Goal: Complete application form

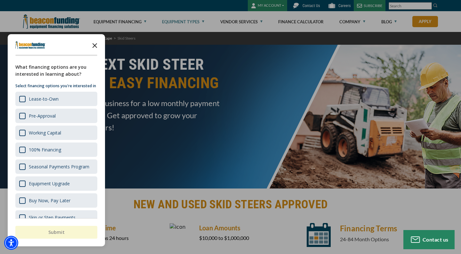
click at [99, 42] on icon "Close the survey" at bounding box center [94, 45] width 13 height 13
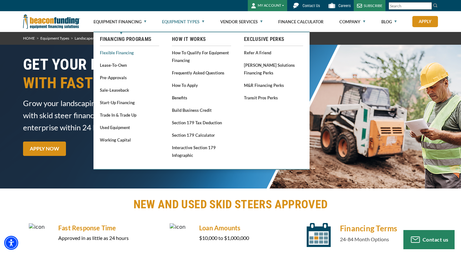
click at [120, 54] on link "Flexible Financing" at bounding box center [129, 53] width 59 height 8
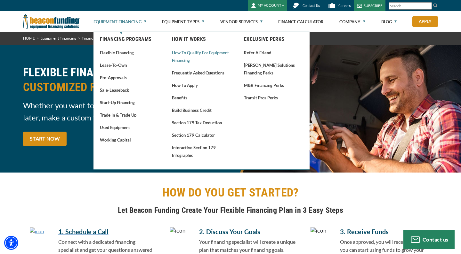
click at [182, 55] on link "How to Qualify for Equipment Financing" at bounding box center [201, 57] width 59 height 16
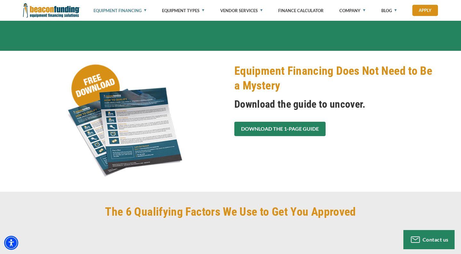
scroll to position [143, 0]
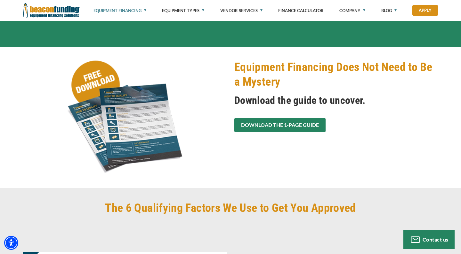
click at [262, 119] on link "Download the 1-Page Guide" at bounding box center [279, 125] width 91 height 14
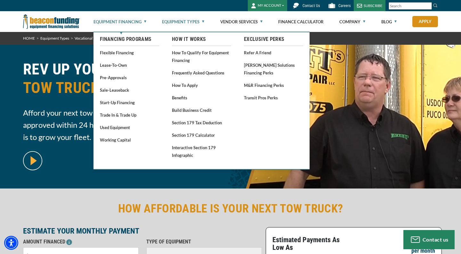
click at [120, 20] on link "Equipment Financing" at bounding box center [119, 22] width 53 height 20
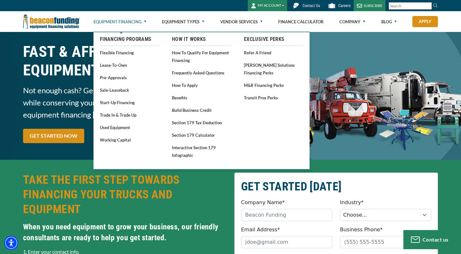
click at [117, 20] on link "Equipment Financing" at bounding box center [119, 22] width 53 height 20
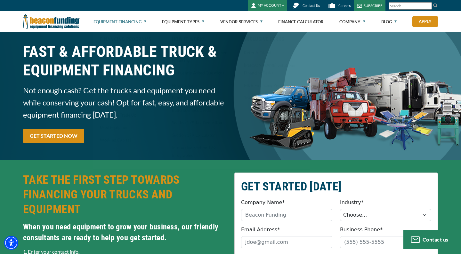
click at [54, 25] on img at bounding box center [51, 21] width 57 height 21
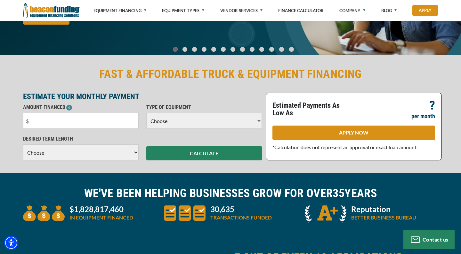
scroll to position [112, 0]
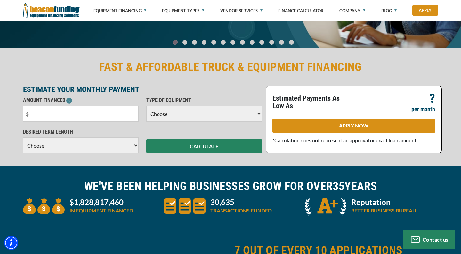
select select "48"
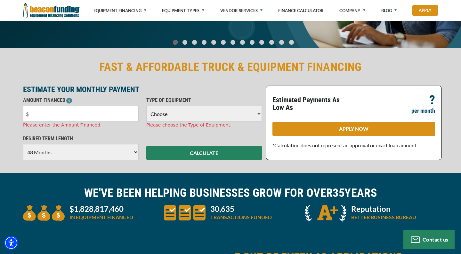
click at [72, 123] on div "Please enter the Amount Financed." at bounding box center [80, 125] width 115 height 7
click at [72, 118] on input "text" at bounding box center [80, 114] width 115 height 16
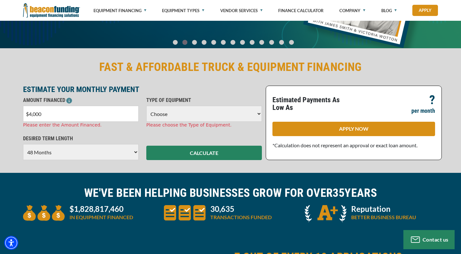
type input "$40,000"
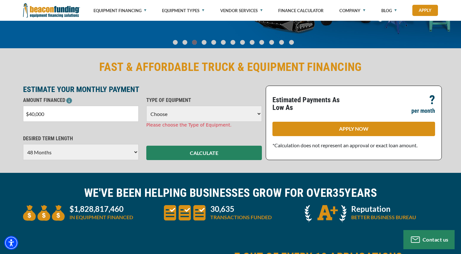
select select "23"
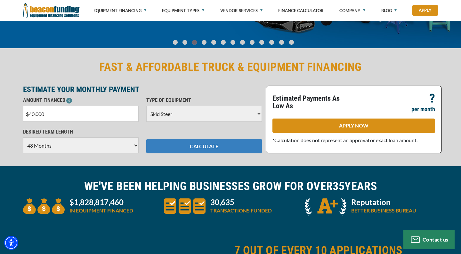
click at [178, 150] on button "CALCULATE" at bounding box center [203, 146] width 115 height 14
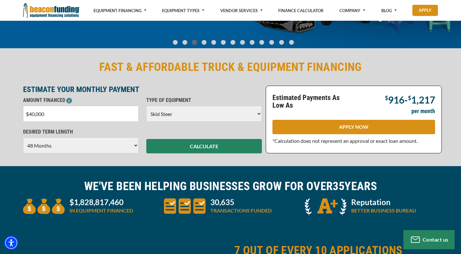
select select "60"
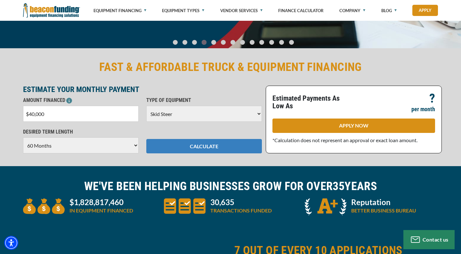
click at [187, 146] on button "CALCULATE" at bounding box center [203, 146] width 115 height 14
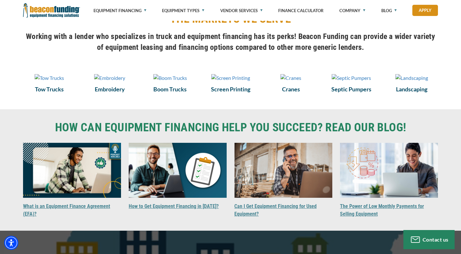
scroll to position [471, 0]
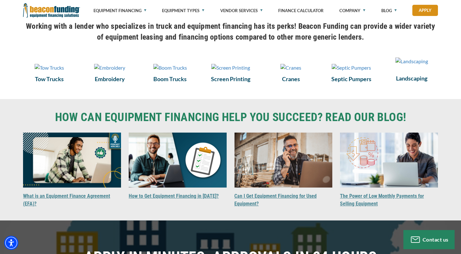
click at [403, 83] on h6 "Landscaping" at bounding box center [411, 78] width 53 height 8
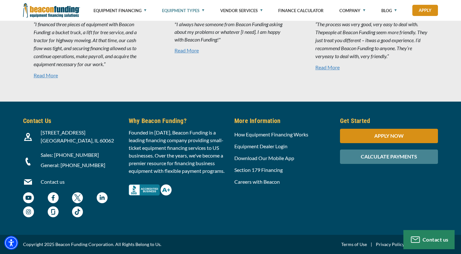
scroll to position [1923, 0]
click at [264, 134] on link "How Equipment Financing Works" at bounding box center [271, 134] width 74 height 6
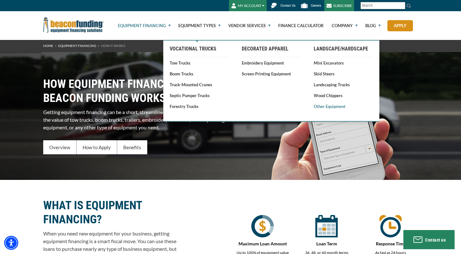
click at [324, 107] on link "Other Equipment" at bounding box center [342, 106] width 59 height 6
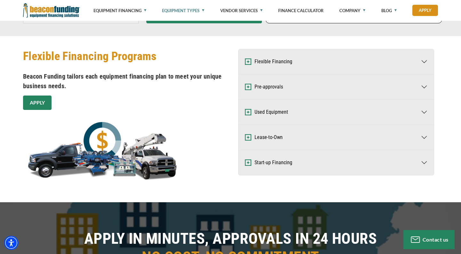
scroll to position [386, 0]
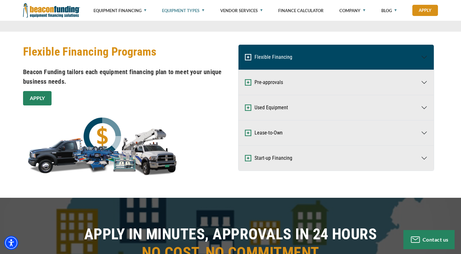
click at [276, 55] on button "Flexible Financing" at bounding box center [335, 57] width 195 height 25
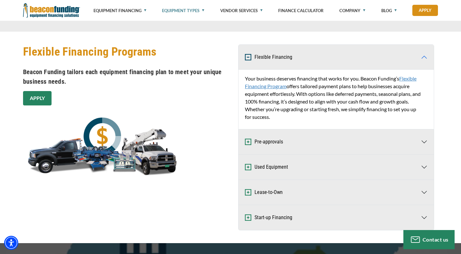
click at [276, 55] on button "Flexible Financing" at bounding box center [335, 57] width 195 height 25
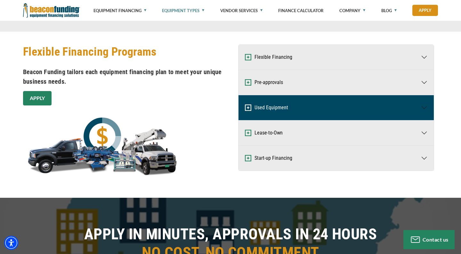
click at [274, 102] on button "Used Equipment" at bounding box center [335, 107] width 195 height 25
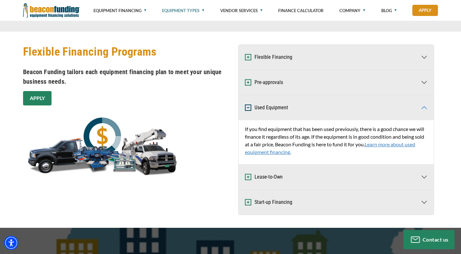
click at [274, 102] on button "Used Equipment" at bounding box center [335, 107] width 195 height 25
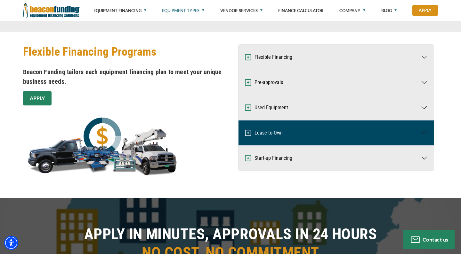
click at [269, 135] on button "Lease-to-Own" at bounding box center [335, 133] width 195 height 25
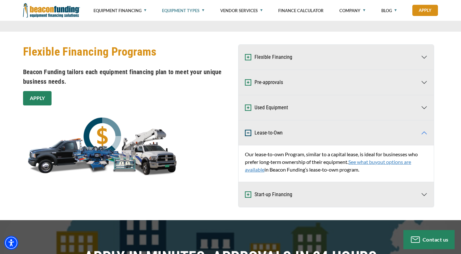
click at [283, 131] on button "Lease-to-Own" at bounding box center [335, 133] width 195 height 25
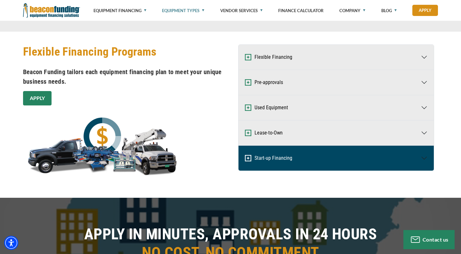
click at [276, 164] on button "Start-up Financing" at bounding box center [335, 158] width 195 height 25
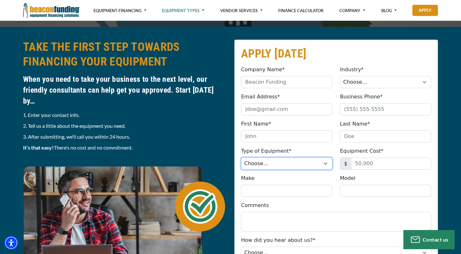
scroll to position [745, 0]
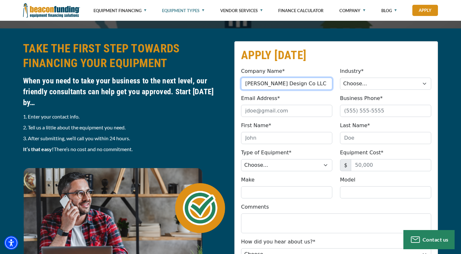
type input "[PERSON_NAME] Design Co LLC"
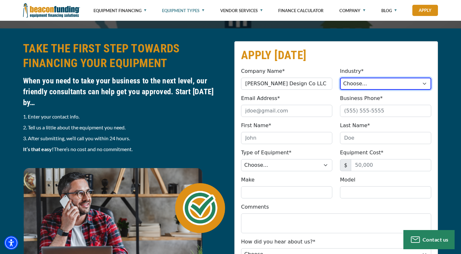
select select "2"
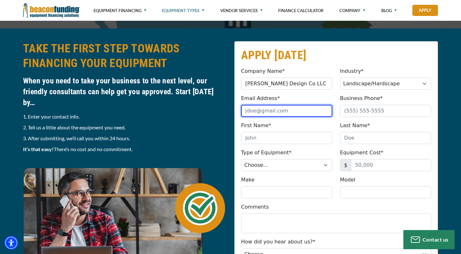
type input "a"
type input "[EMAIL_ADDRESS][DOMAIN_NAME]"
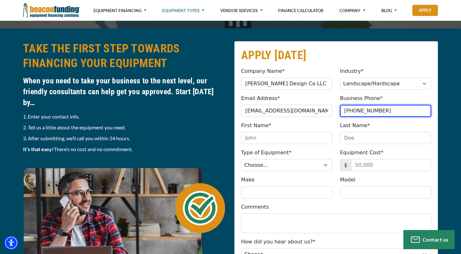
type input "[PHONE_NUMBER]"
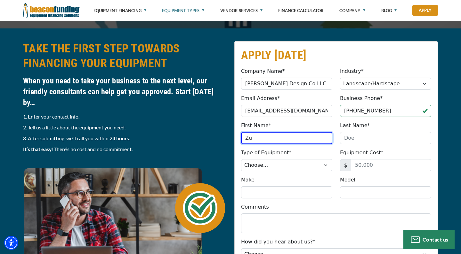
type input "Z"
type input "Austin"
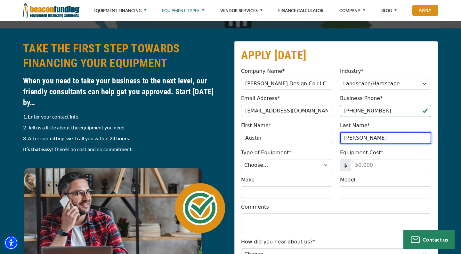
type input "[PERSON_NAME]"
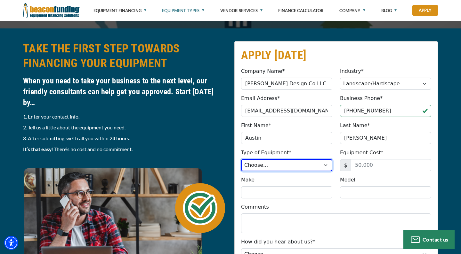
select select "23"
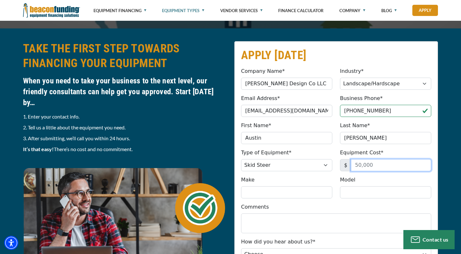
click at [377, 169] on input "Equipment Cost*" at bounding box center [391, 165] width 80 height 12
type input "40,000"
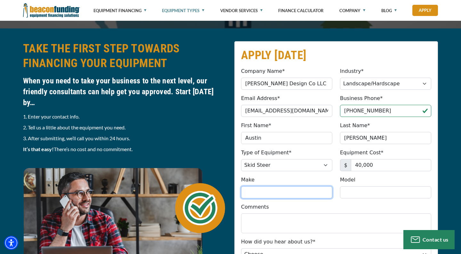
click at [313, 188] on input "Make" at bounding box center [286, 192] width 91 height 12
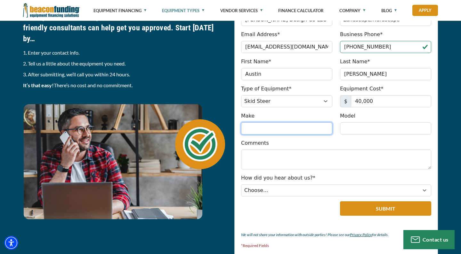
scroll to position [809, 0]
type input "[PERSON_NAME]"
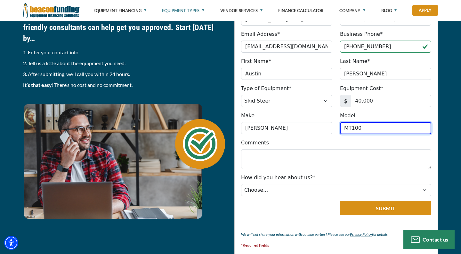
type input "MT100"
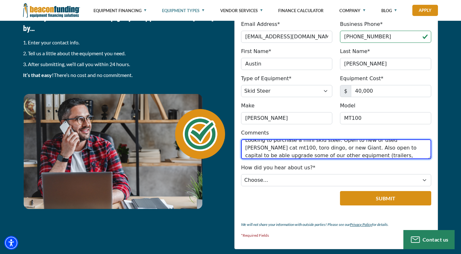
scroll to position [826, 0]
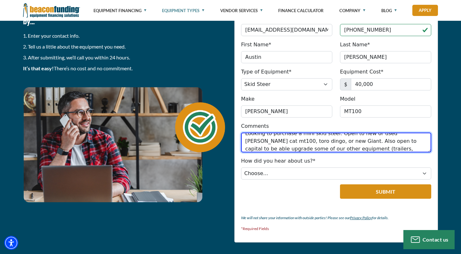
type textarea "Looking to purchase a mini skid steer. Open to new or used [PERSON_NAME] cat mt…"
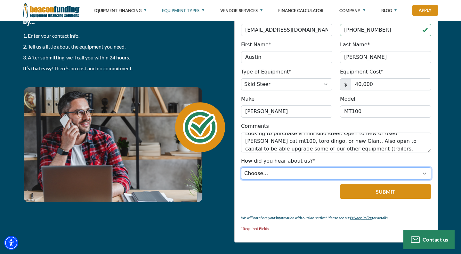
select select "5"
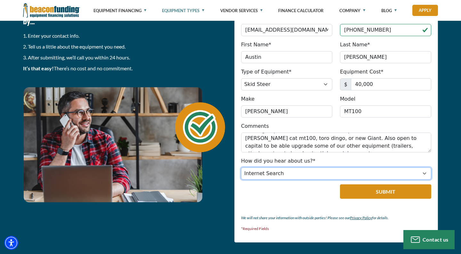
scroll to position [8, 0]
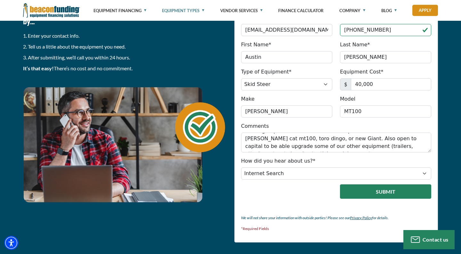
click at [354, 193] on button "Submit" at bounding box center [385, 192] width 91 height 14
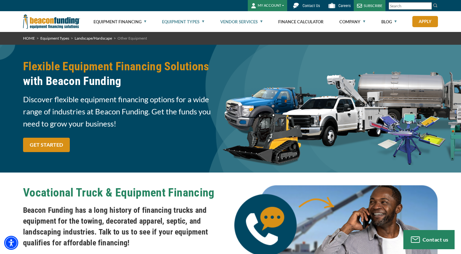
scroll to position [0, 0]
